Goal: Task Accomplishment & Management: Manage account settings

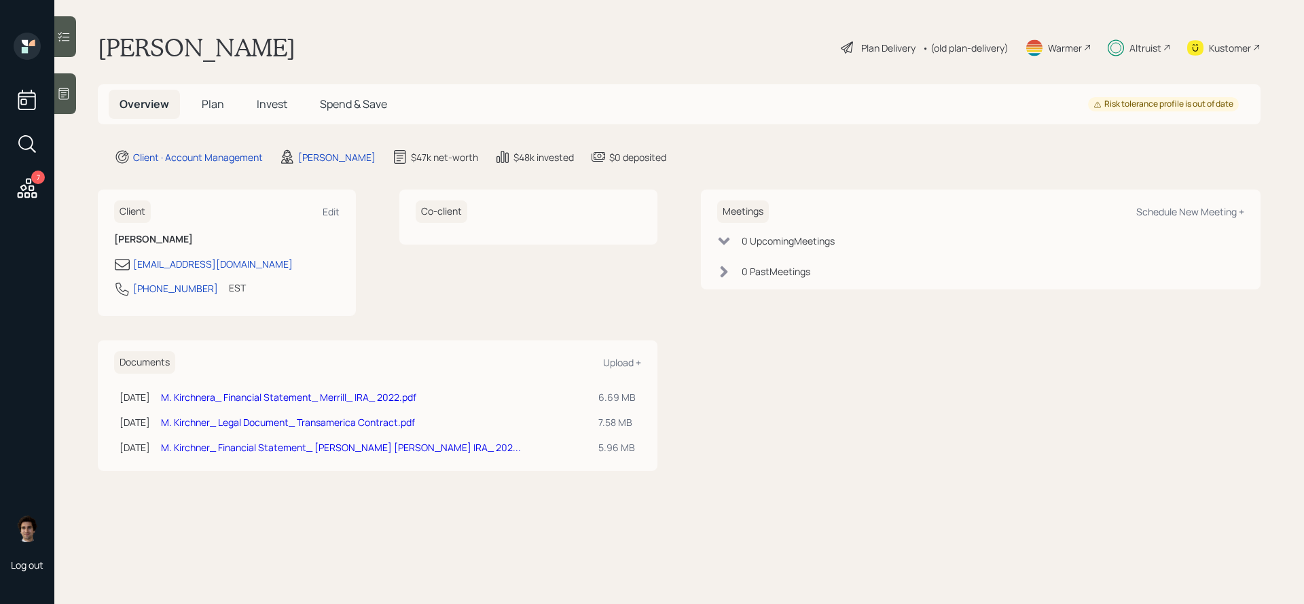
click at [209, 96] on span "Plan" at bounding box center [213, 103] width 22 height 15
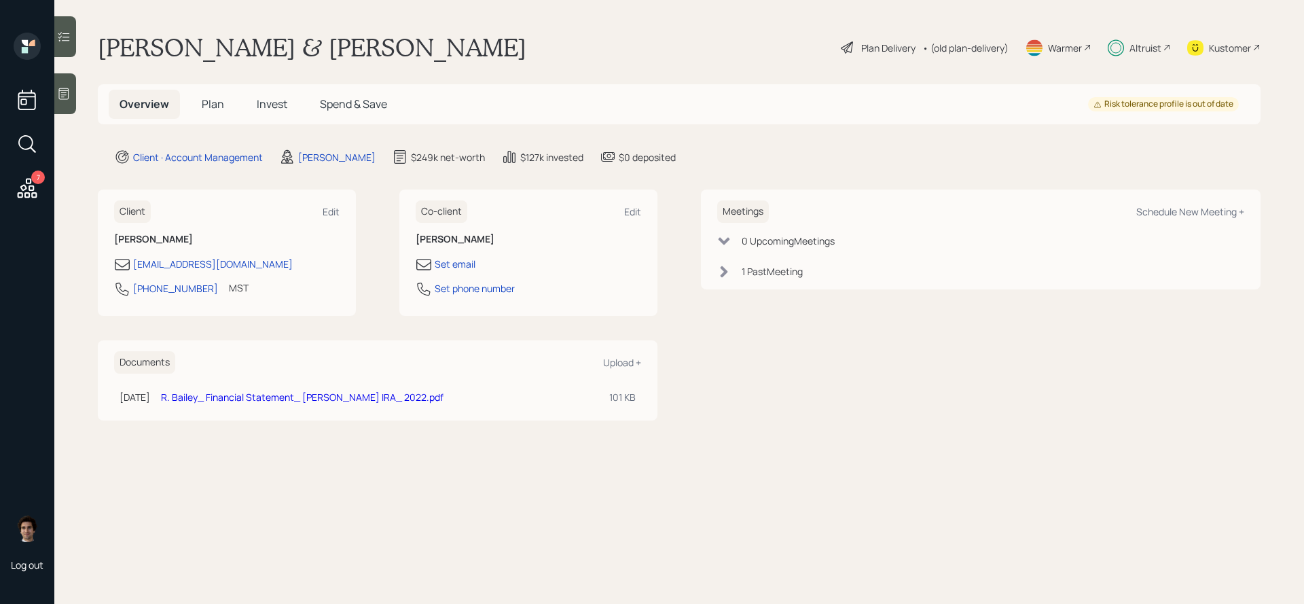
click at [22, 183] on icon at bounding box center [27, 188] width 24 height 24
